Goal: Task Accomplishment & Management: Manage account settings

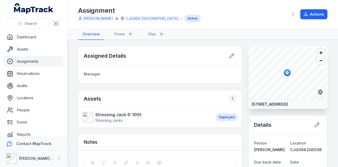
click at [36, 62] on link "Assignments" at bounding box center [33, 61] width 59 height 11
click at [36, 71] on link "Reservations" at bounding box center [33, 73] width 59 height 11
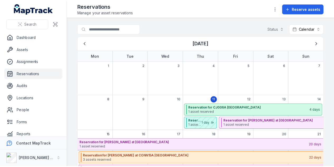
scroll to position [26, 0]
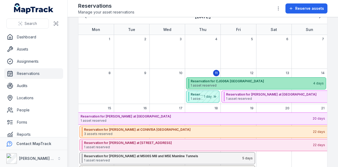
click at [240, 81] on strong "Reservation for CJG06A [GEOGRAPHIC_DATA]" at bounding box center [252, 81] width 122 height 4
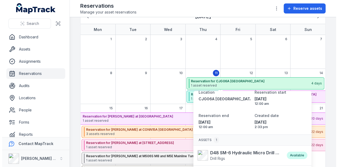
scroll to position [36, 0]
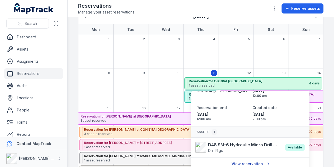
click at [253, 163] on link "View reservation" at bounding box center [250, 164] width 45 height 10
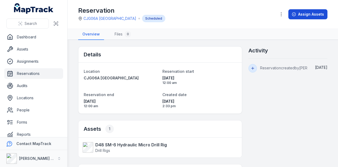
click at [303, 16] on button "Assign Assets" at bounding box center [308, 14] width 39 height 10
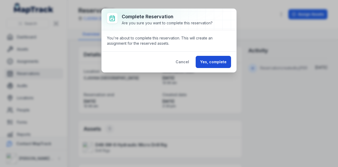
click at [224, 61] on button "Yes, complete" at bounding box center [213, 62] width 35 height 12
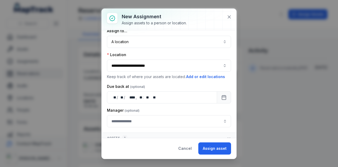
scroll to position [11, 0]
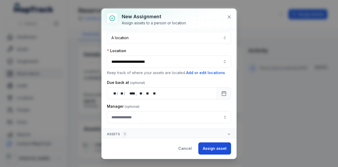
click at [214, 148] on button "Assign asset" at bounding box center [214, 148] width 33 height 12
